Goal: Check status: Check status

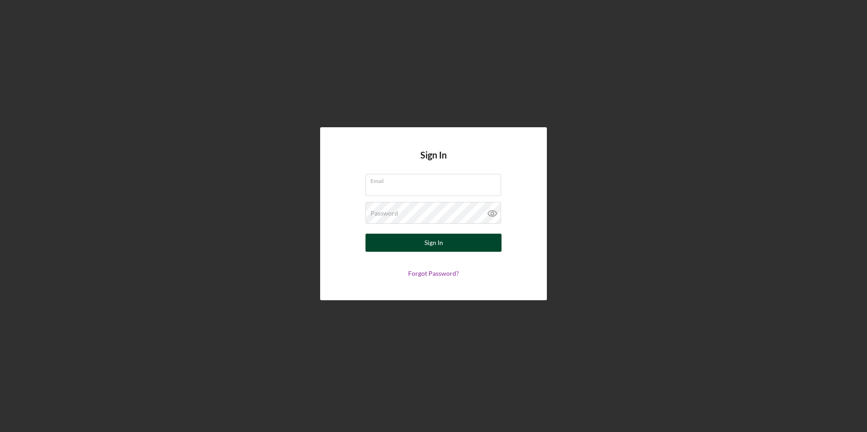
type input "[PERSON_NAME][EMAIL_ADDRESS][DOMAIN_NAME]"
click at [413, 240] on button "Sign In" at bounding box center [433, 243] width 136 height 18
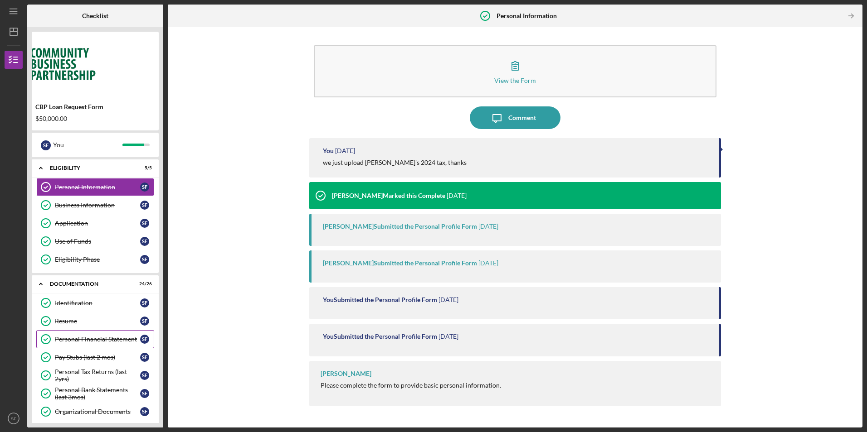
click at [84, 339] on div "Personal Financial Statement" at bounding box center [97, 339] width 85 height 7
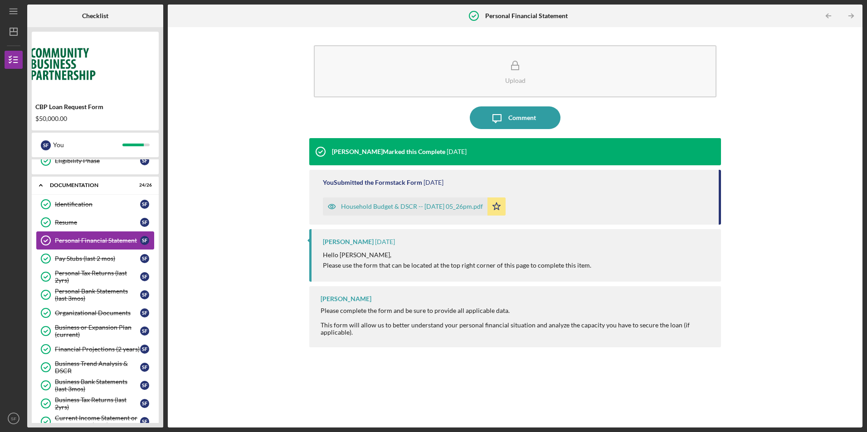
scroll to position [136, 0]
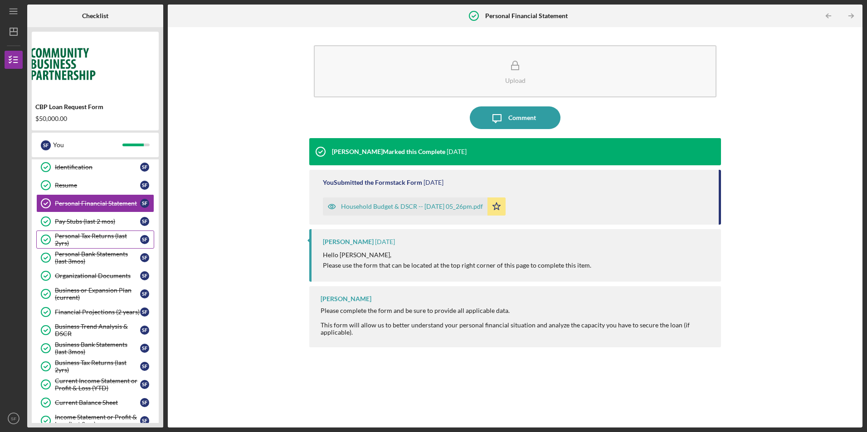
click at [70, 239] on div "Personal Tax Returns (last 2yrs)" at bounding box center [97, 240] width 85 height 15
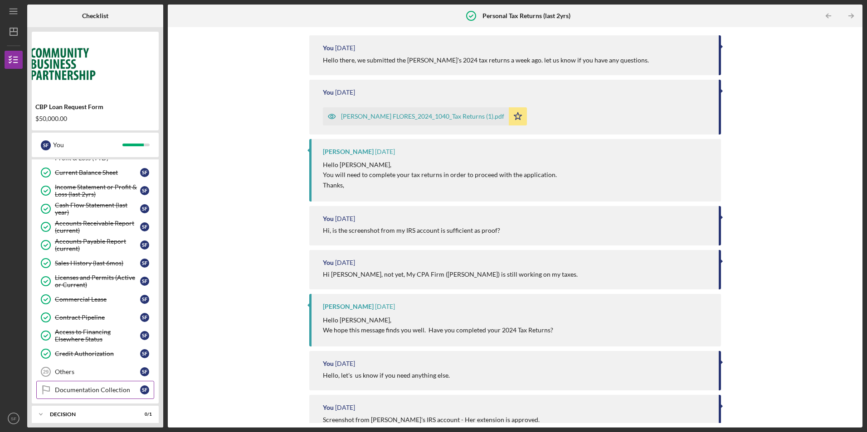
scroll to position [408, 0]
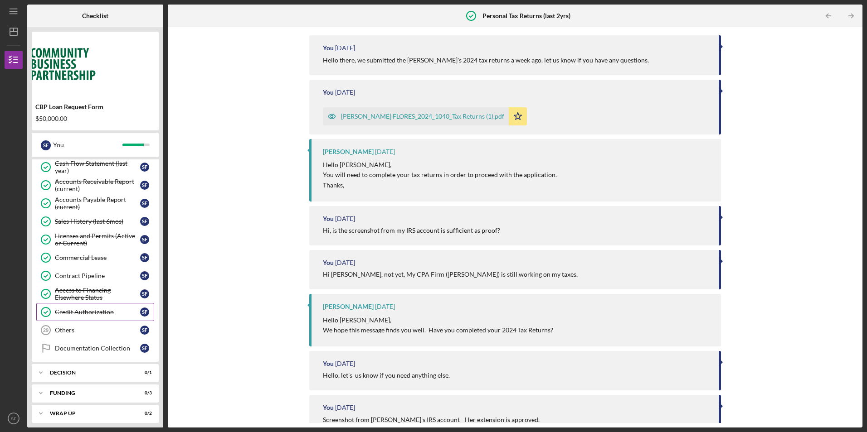
click at [89, 316] on div "Credit Authorization" at bounding box center [97, 312] width 85 height 7
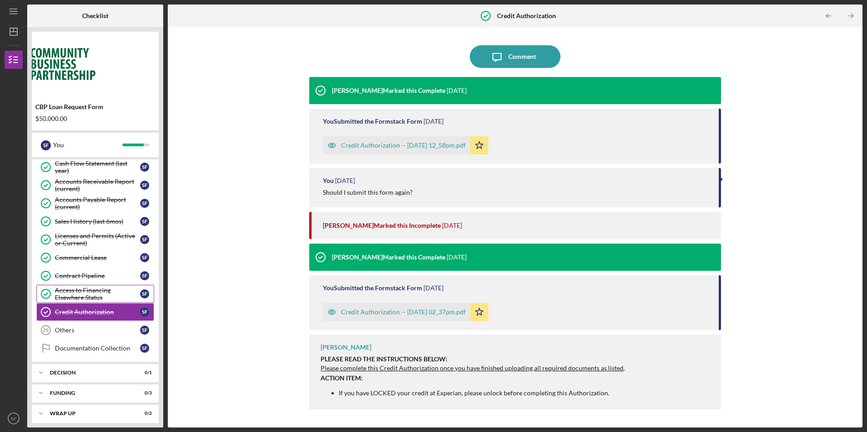
click at [80, 295] on div "Access to Financing Elsewhere Status" at bounding box center [97, 294] width 85 height 15
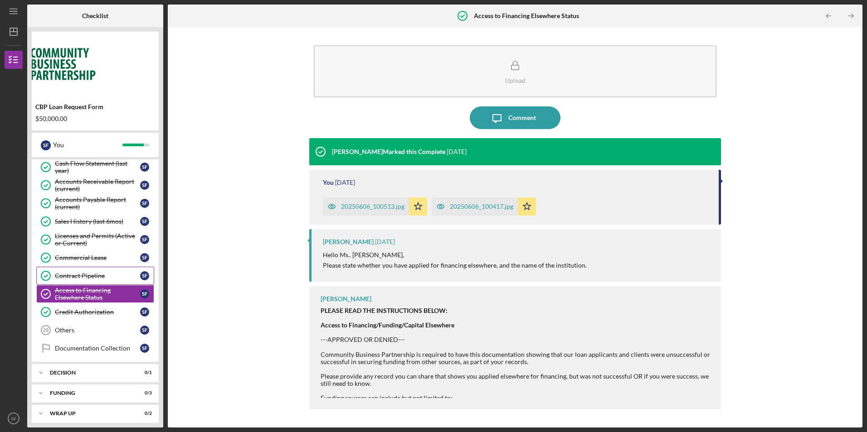
click at [82, 276] on div "Contract Pipeline" at bounding box center [97, 275] width 85 height 7
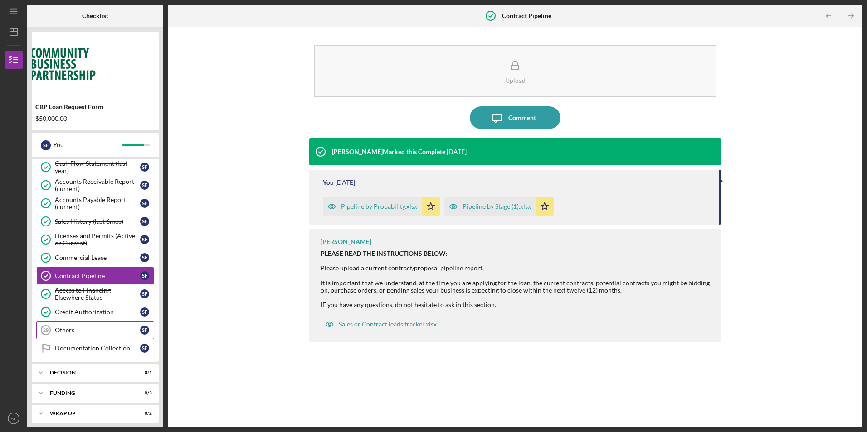
click at [83, 330] on div "Others" at bounding box center [97, 330] width 85 height 7
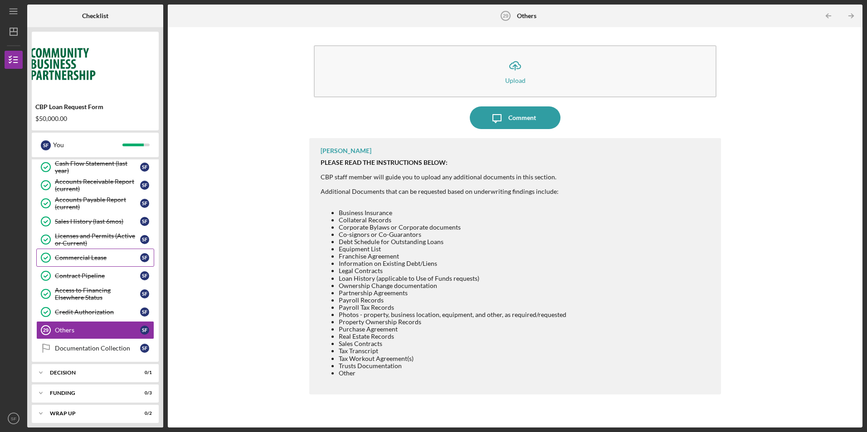
click at [92, 259] on div "Commercial Lease" at bounding box center [97, 257] width 85 height 7
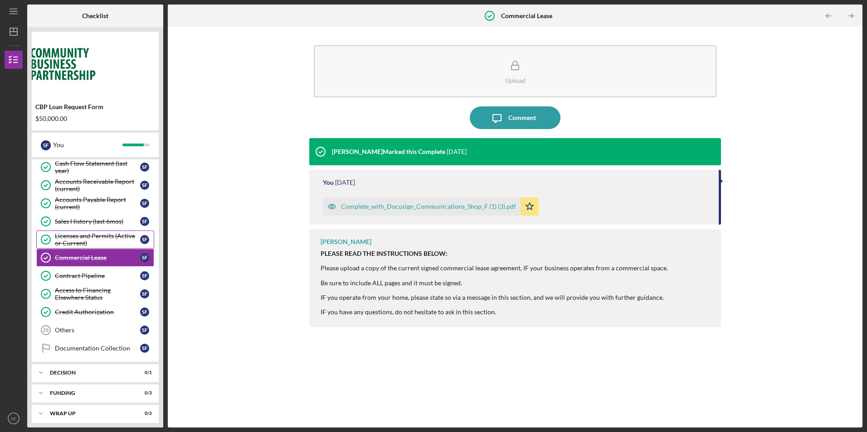
click at [93, 240] on div "Licenses and Permits (Active or Current)" at bounding box center [97, 240] width 85 height 15
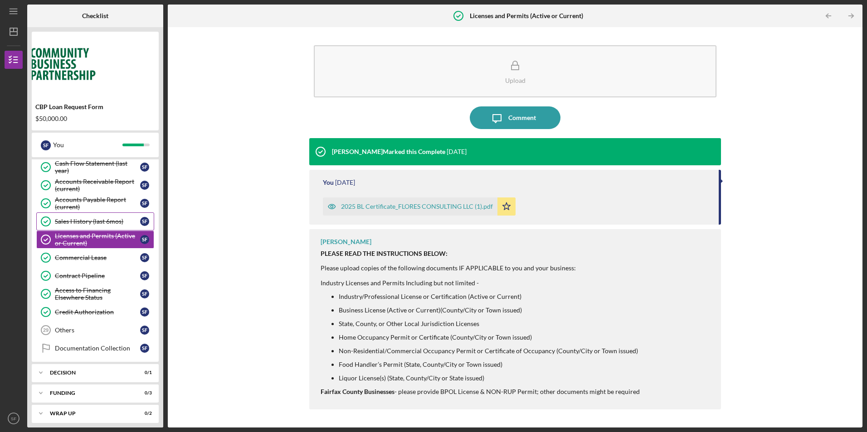
click at [91, 221] on div "Sales History (last 6mos)" at bounding box center [97, 221] width 85 height 7
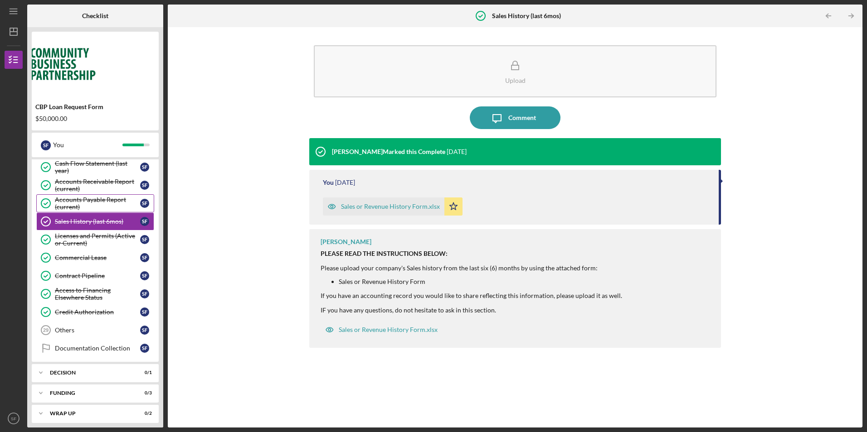
click at [96, 203] on div "Accounts Payable Report (current)" at bounding box center [97, 203] width 85 height 15
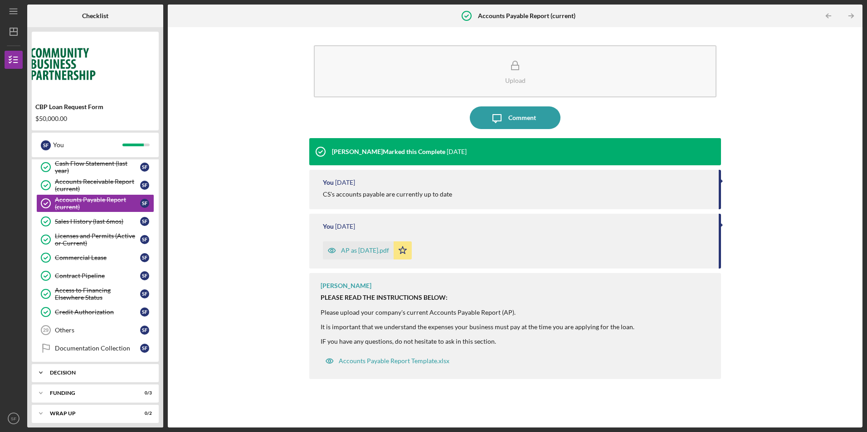
click at [86, 373] on div "Decision" at bounding box center [98, 372] width 97 height 5
click at [64, 394] on div "Decision" at bounding box center [97, 391] width 85 height 7
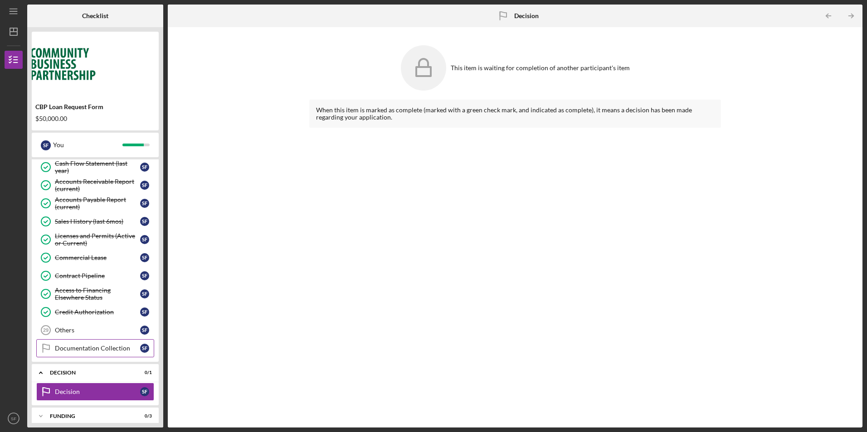
click at [76, 347] on div "Documentation Collection" at bounding box center [97, 348] width 85 height 7
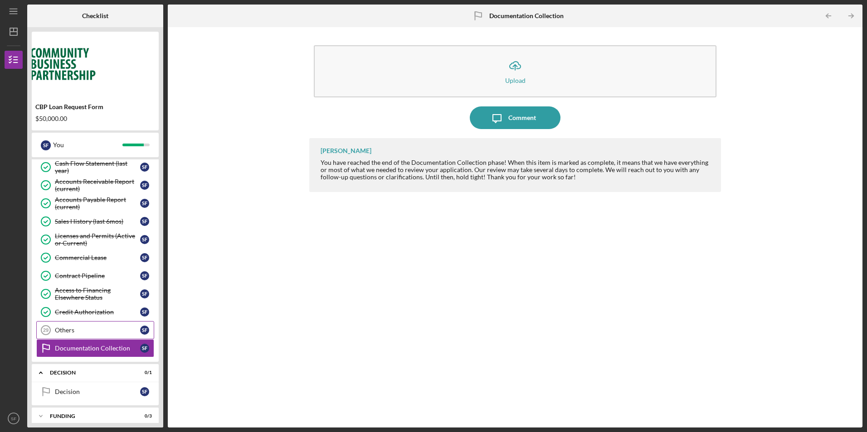
click at [66, 330] on div "Others" at bounding box center [97, 330] width 85 height 7
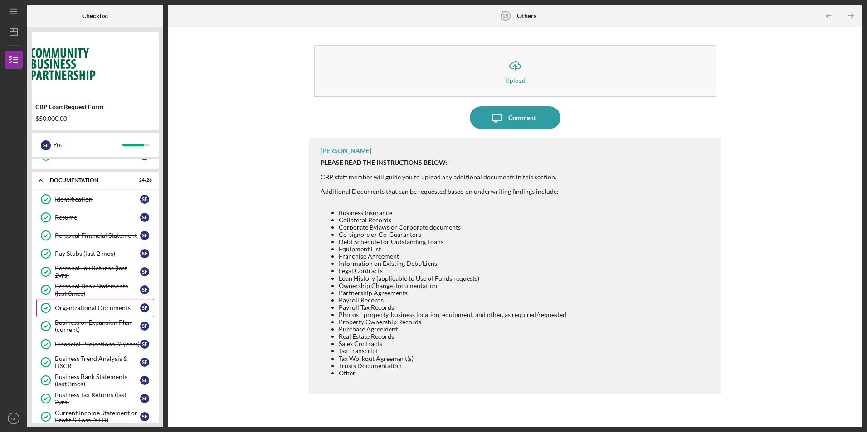
scroll to position [91, 0]
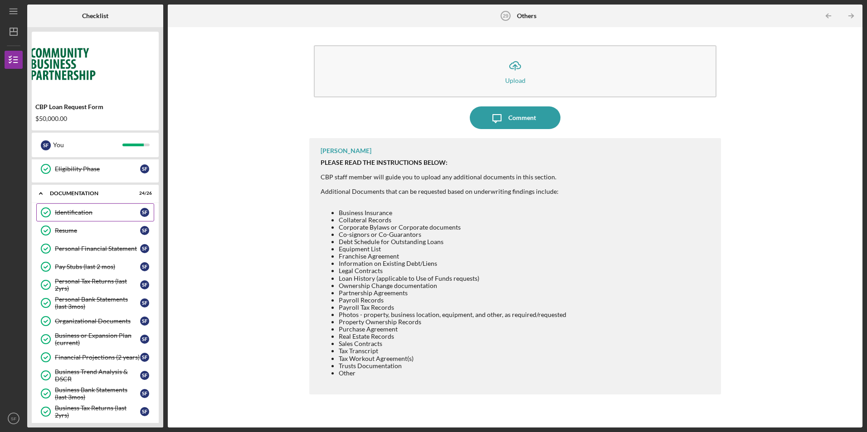
click at [83, 217] on link "Identification Identification S F" at bounding box center [95, 213] width 118 height 18
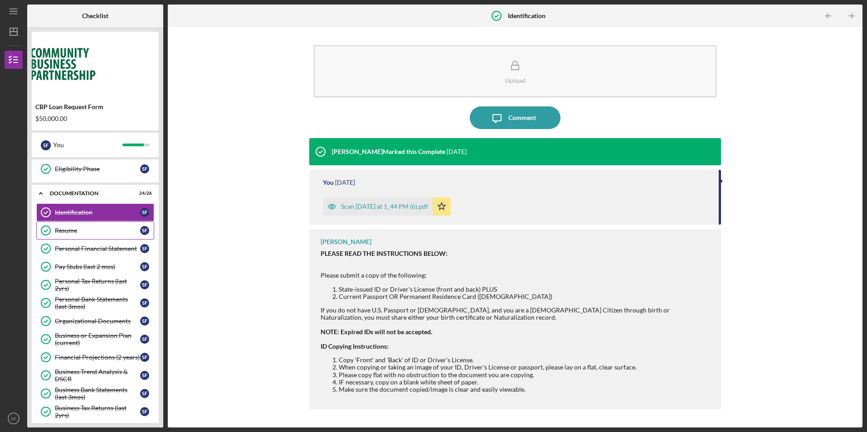
click at [82, 228] on div "Resume" at bounding box center [97, 230] width 85 height 7
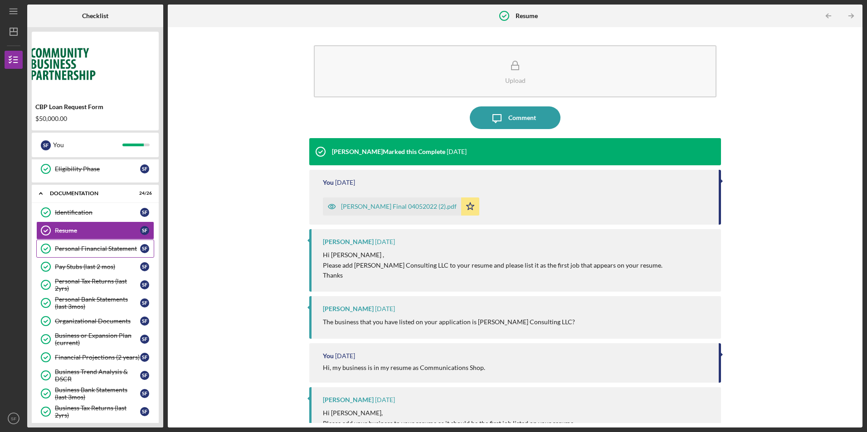
click at [80, 245] on div "Personal Financial Statement" at bounding box center [97, 248] width 85 height 7
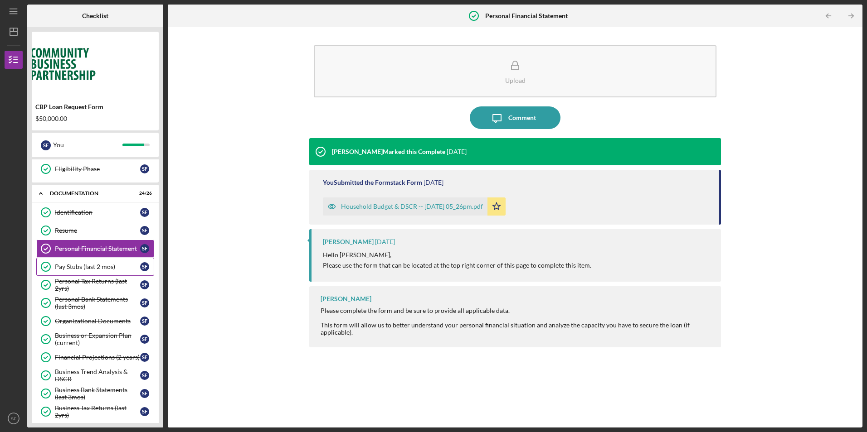
click at [78, 259] on link "Pay Stubs (last 2 mos) Pay Stubs (last 2 mos) S F" at bounding box center [95, 267] width 118 height 18
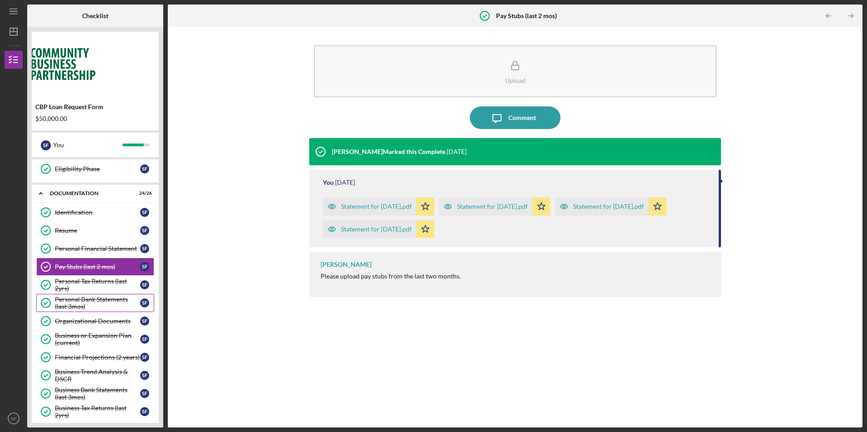
click at [78, 296] on link "Personal Bank Statements (last 3mos) Personal Bank Statements (last 3mos) S F" at bounding box center [95, 303] width 118 height 18
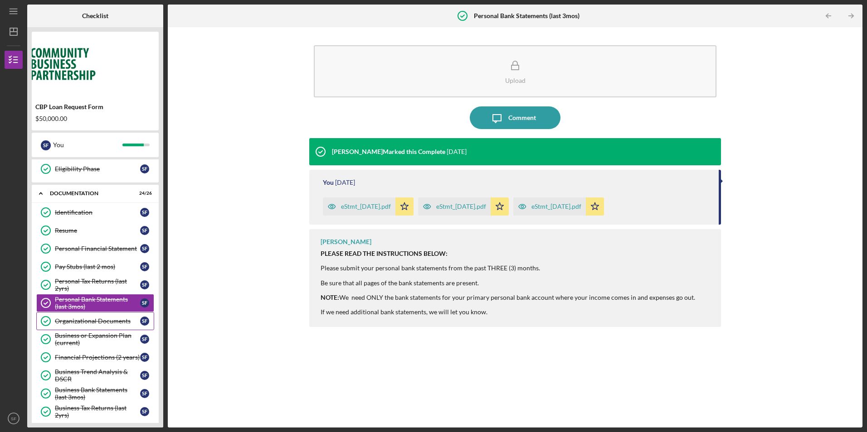
click at [67, 320] on div "Organizational Documents" at bounding box center [97, 321] width 85 height 7
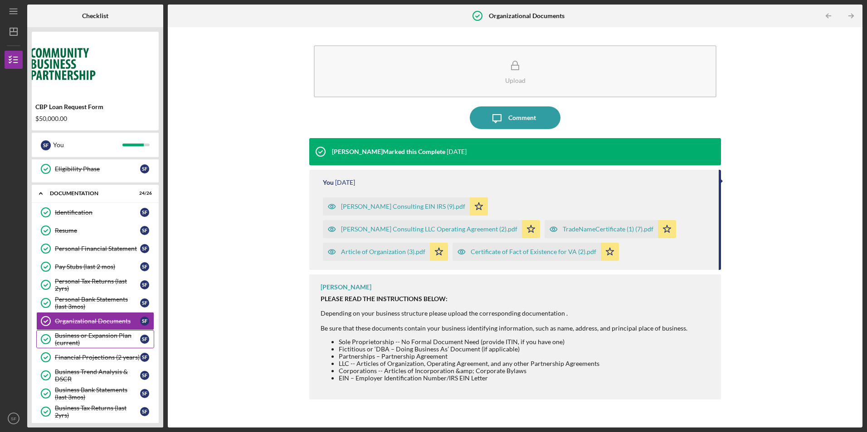
click at [65, 331] on link "Business or Expansion Plan (current) Business or Expansion Plan (current) S F" at bounding box center [95, 339] width 118 height 18
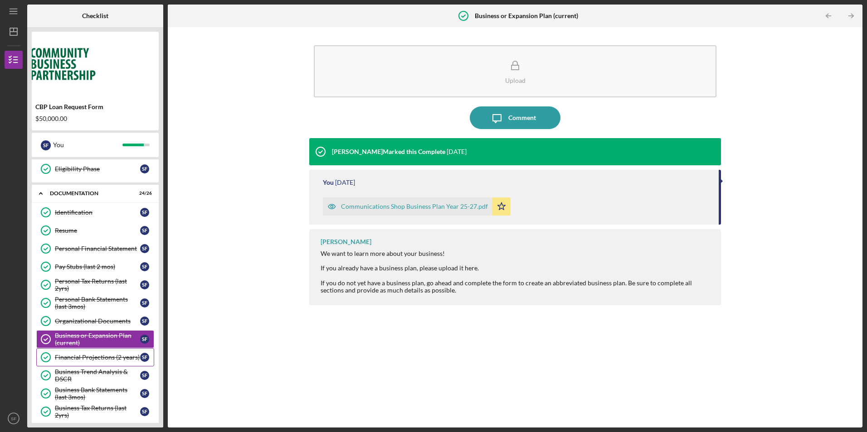
click at [66, 359] on div "Financial Projections (2 years)" at bounding box center [97, 357] width 85 height 7
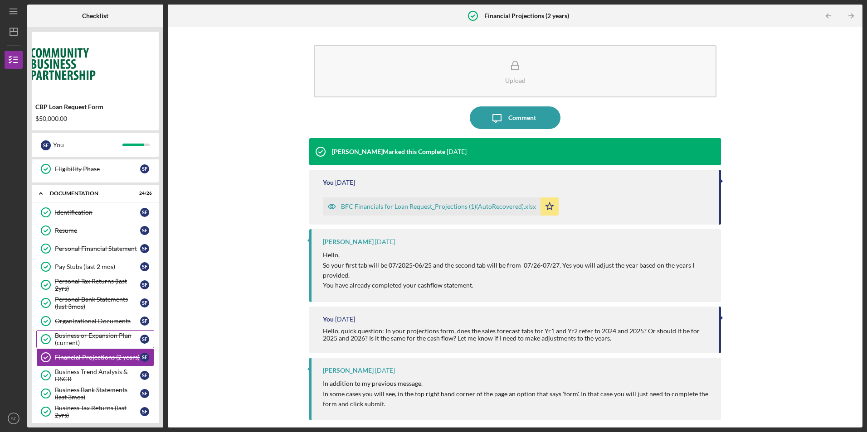
click at [66, 346] on div "Business or Expansion Plan (current)" at bounding box center [97, 339] width 85 height 15
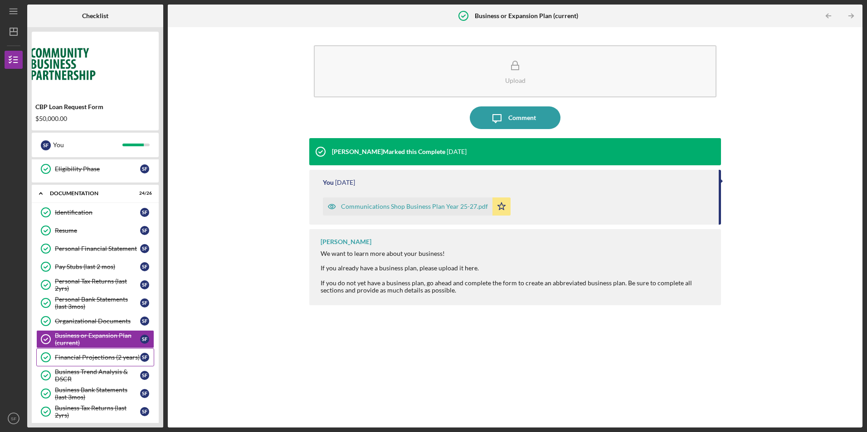
click at [67, 363] on link "Financial Projections (2 years) Financial Projections (2 years) S F" at bounding box center [95, 358] width 118 height 18
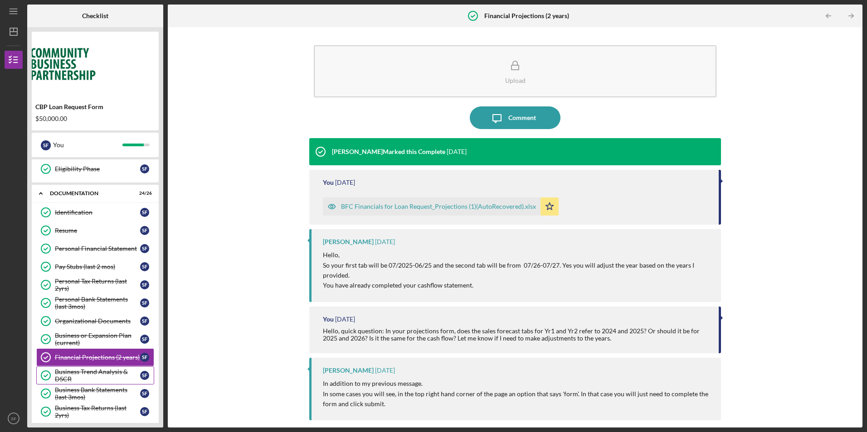
click at [68, 374] on div "Business Trend Analysis & DSCR" at bounding box center [97, 376] width 85 height 15
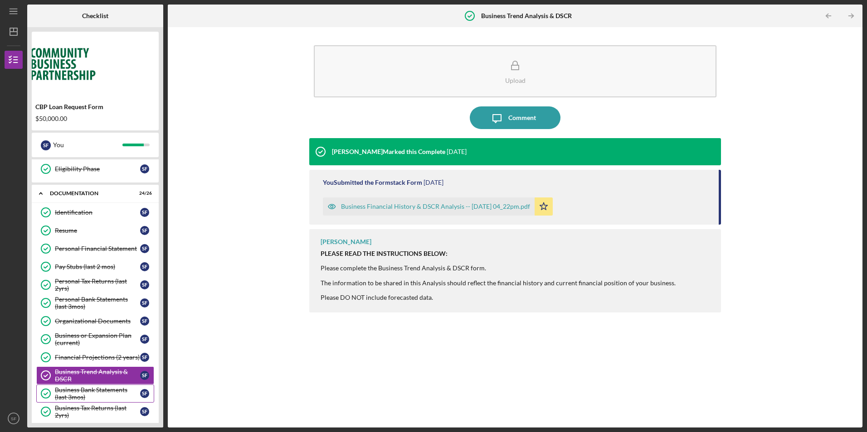
click at [73, 392] on div "Business Bank Statements (last 3mos)" at bounding box center [97, 394] width 85 height 15
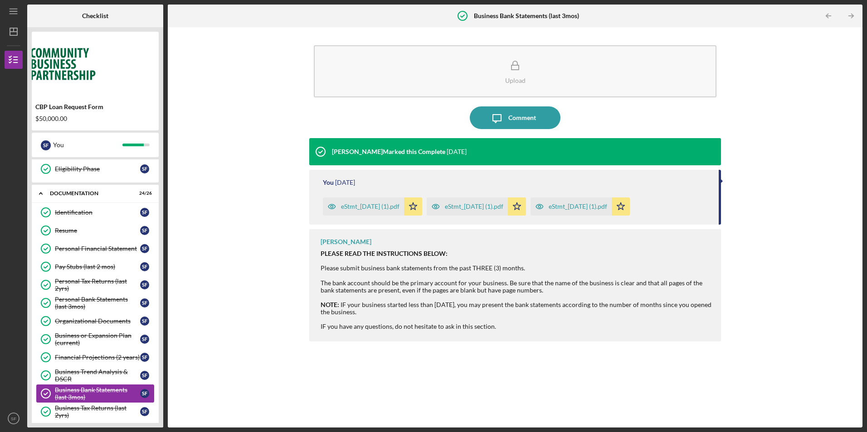
scroll to position [136, 0]
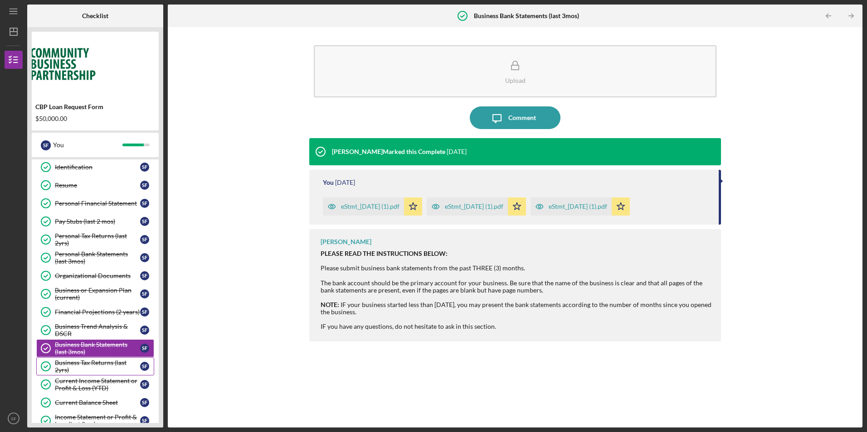
click at [73, 372] on div "Business Tax Returns (last 2yrs)" at bounding box center [97, 366] width 85 height 15
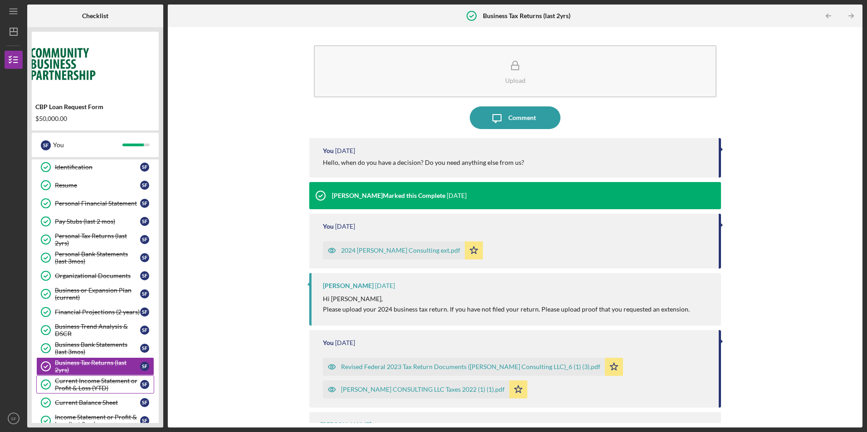
click at [71, 385] on div "Current Income Statement or Profit & Loss (YTD)" at bounding box center [97, 385] width 85 height 15
